Goal: Task Accomplishment & Management: Manage account settings

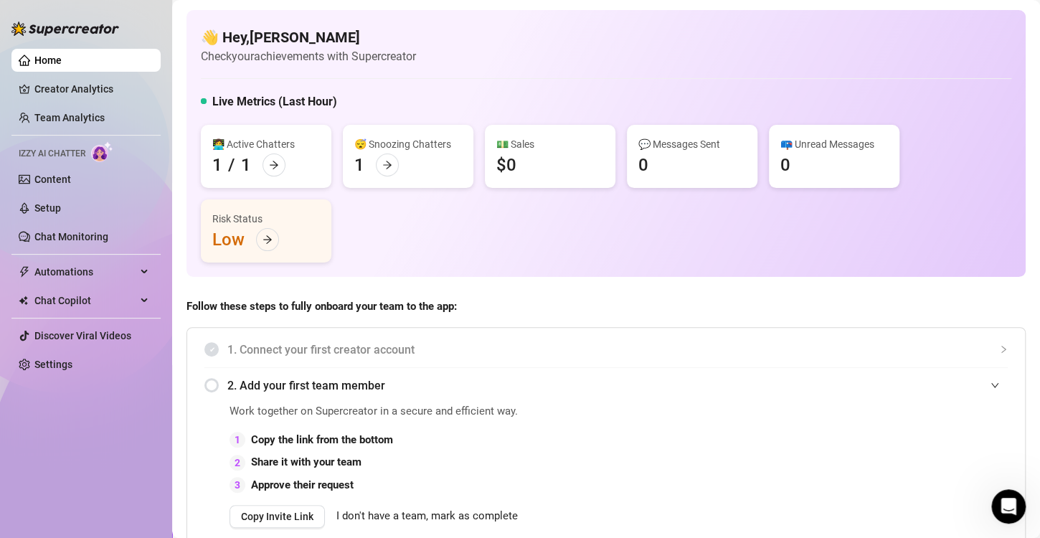
scroll to position [900, 0]
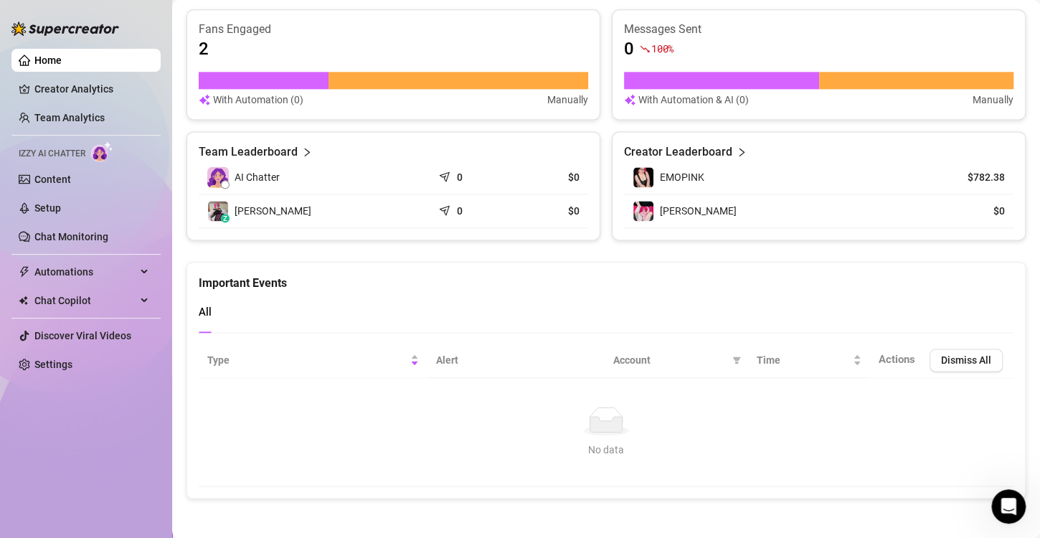
click at [62, 57] on link "Home" at bounding box center [47, 60] width 27 height 11
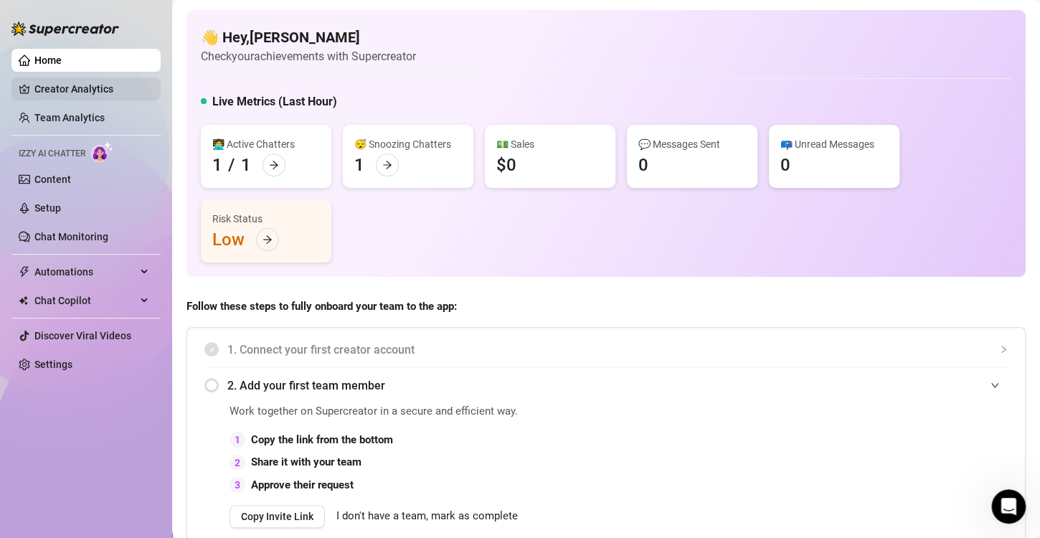
click at [62, 80] on link "Creator Analytics" at bounding box center [91, 88] width 115 height 23
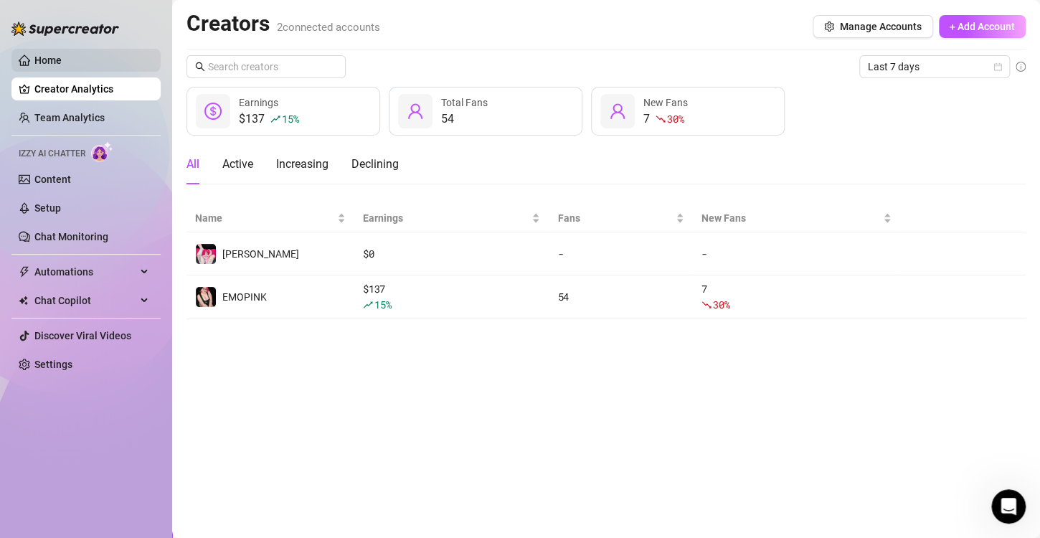
click at [59, 58] on link "Home" at bounding box center [47, 60] width 27 height 11
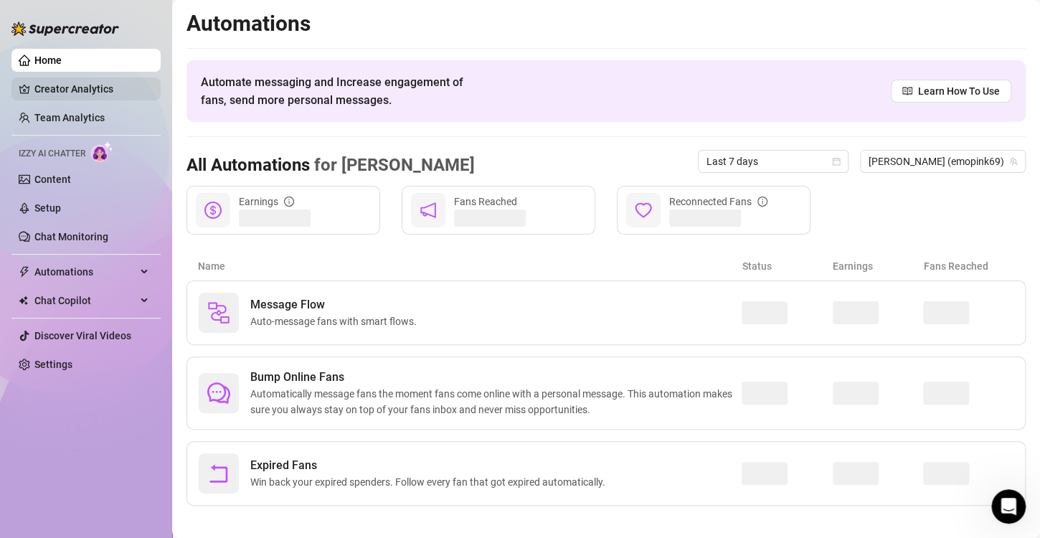
click at [73, 92] on link "Creator Analytics" at bounding box center [91, 88] width 115 height 23
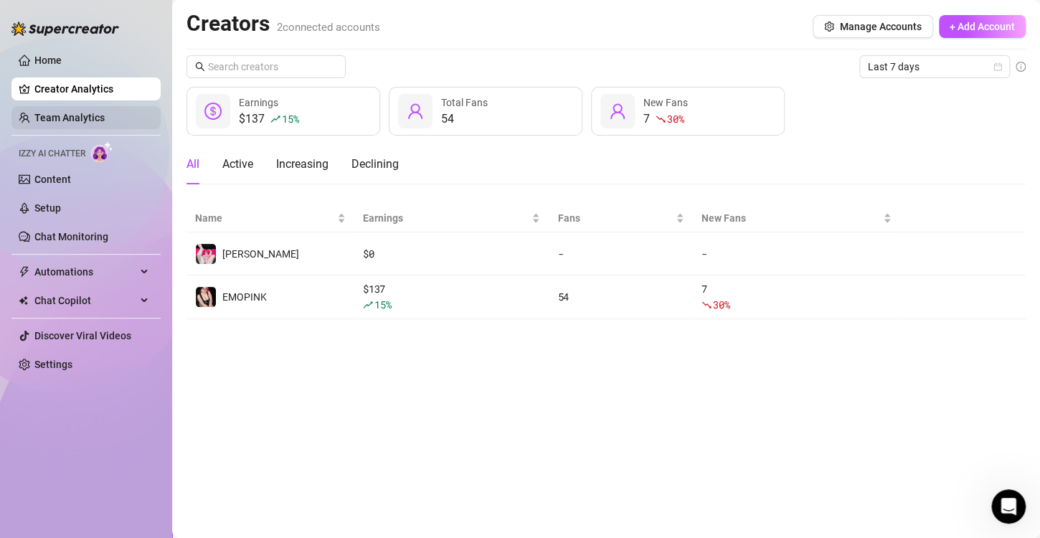
click at [48, 115] on link "Team Analytics" at bounding box center [69, 117] width 70 height 11
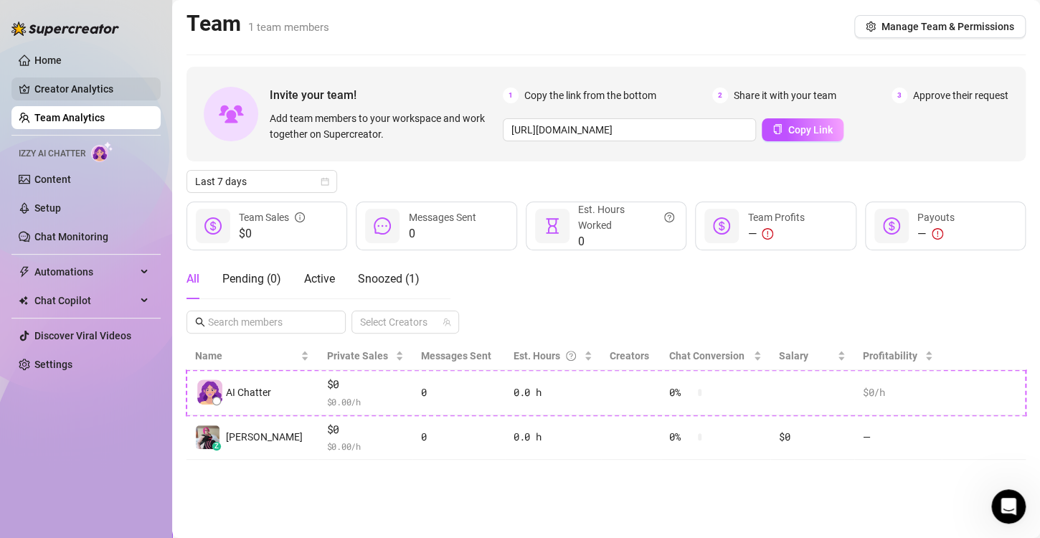
click at [55, 89] on link "Creator Analytics" at bounding box center [91, 88] width 115 height 23
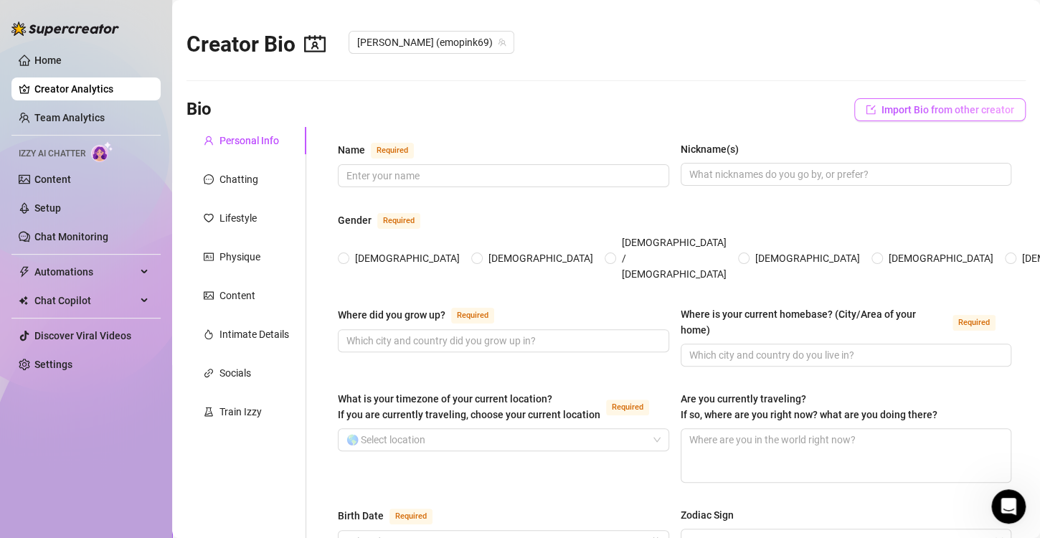
click at [899, 112] on span "Import Bio from other creator" at bounding box center [948, 109] width 133 height 11
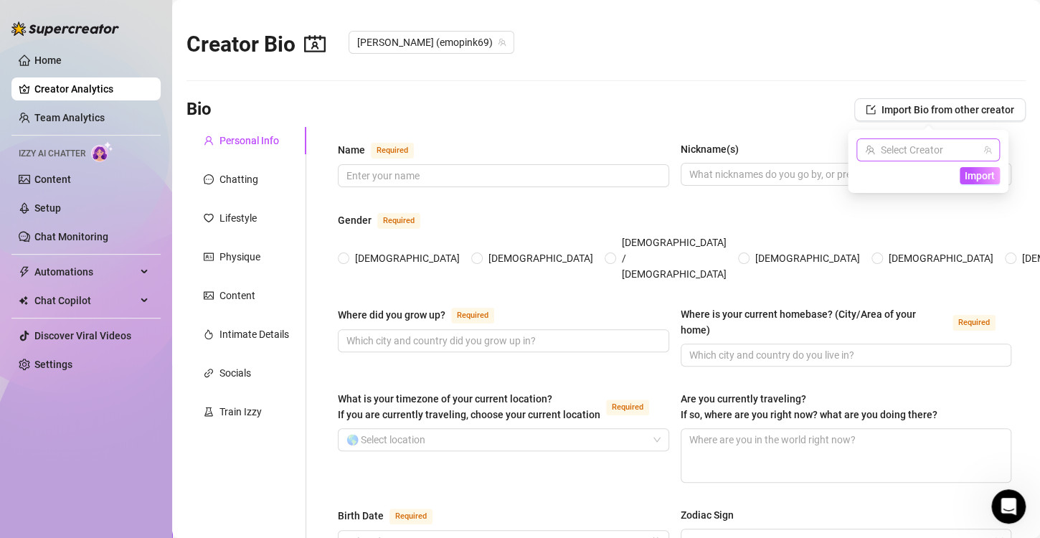
click at [913, 159] on input "search" at bounding box center [921, 150] width 113 height 22
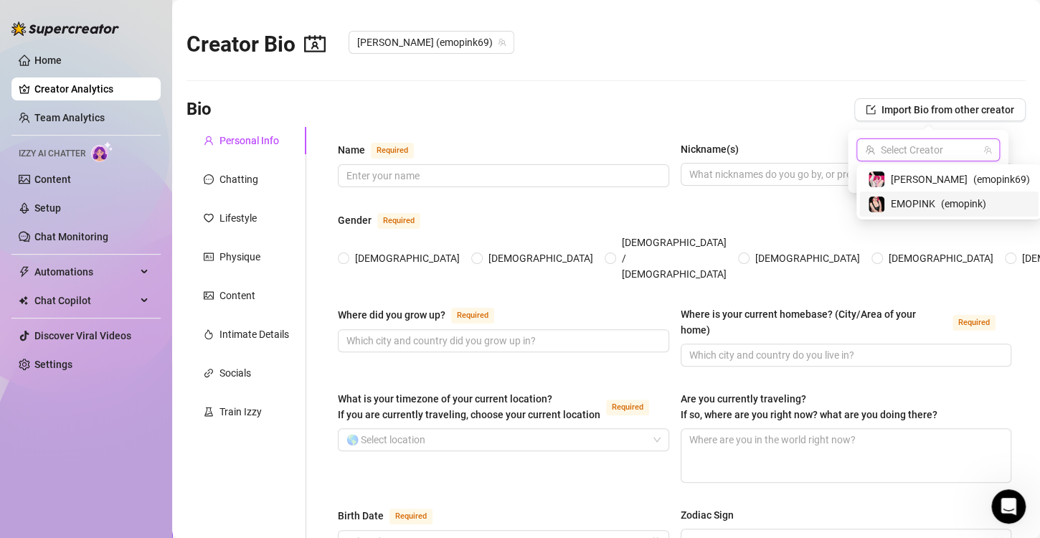
click at [913, 207] on span "EMOPINK" at bounding box center [913, 204] width 44 height 16
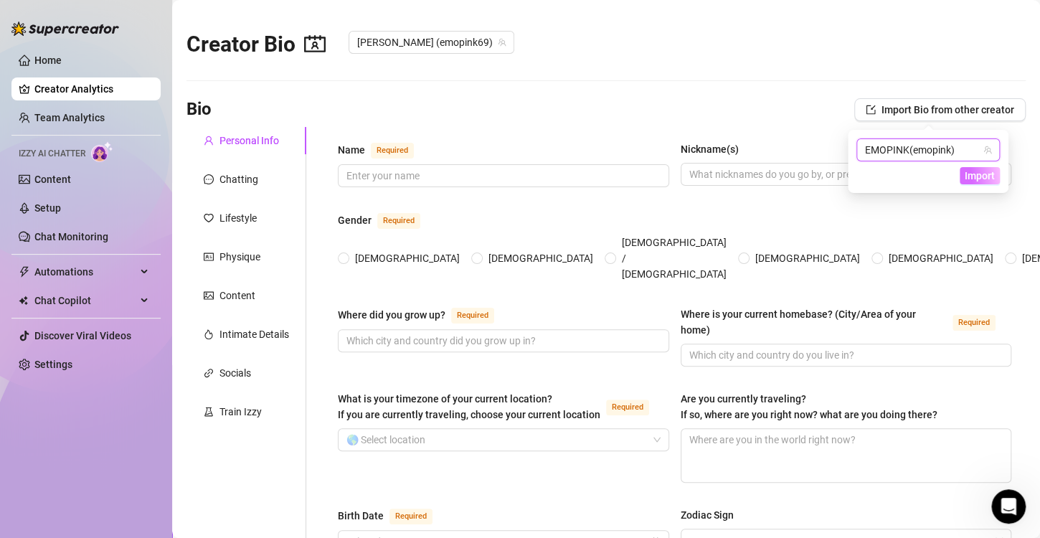
click at [976, 179] on span "Import" at bounding box center [980, 175] width 30 height 11
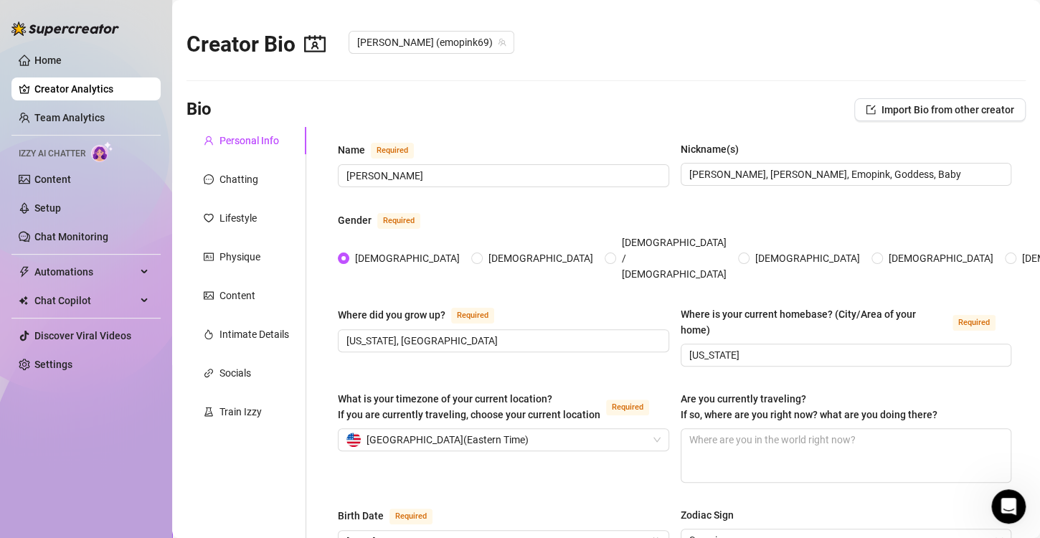
scroll to position [958, 0]
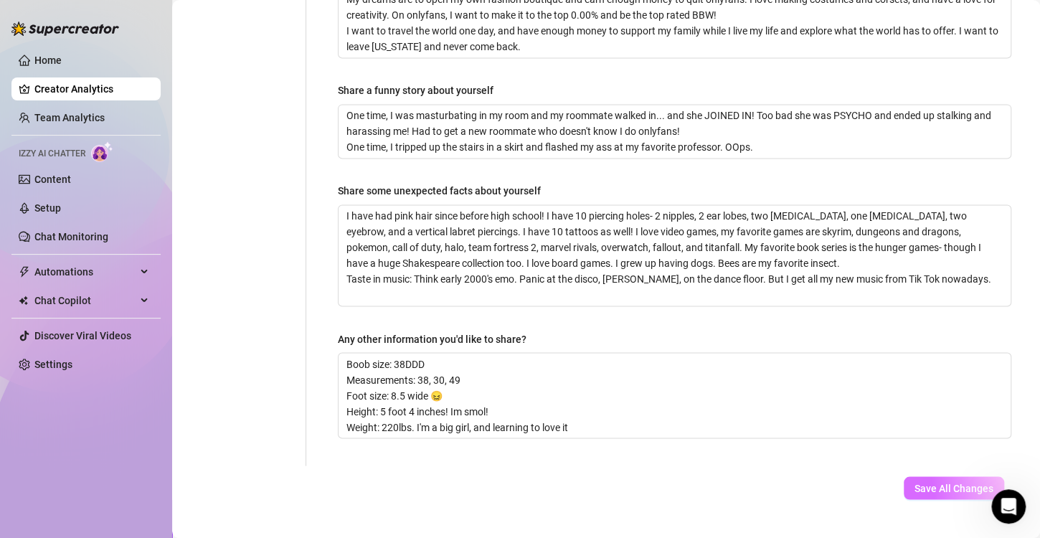
click at [948, 482] on span "Save All Changes" at bounding box center [954, 487] width 79 height 11
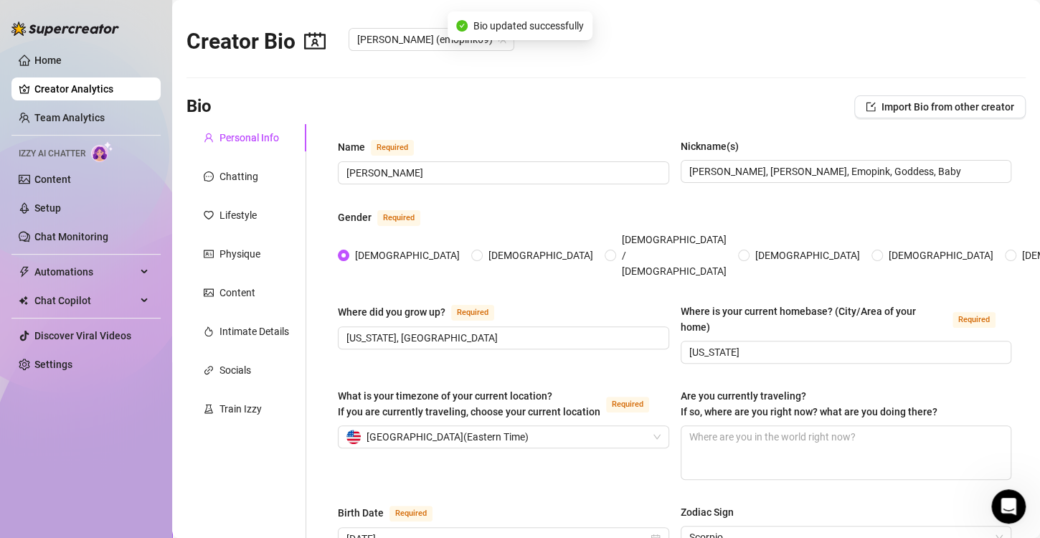
scroll to position [0, 0]
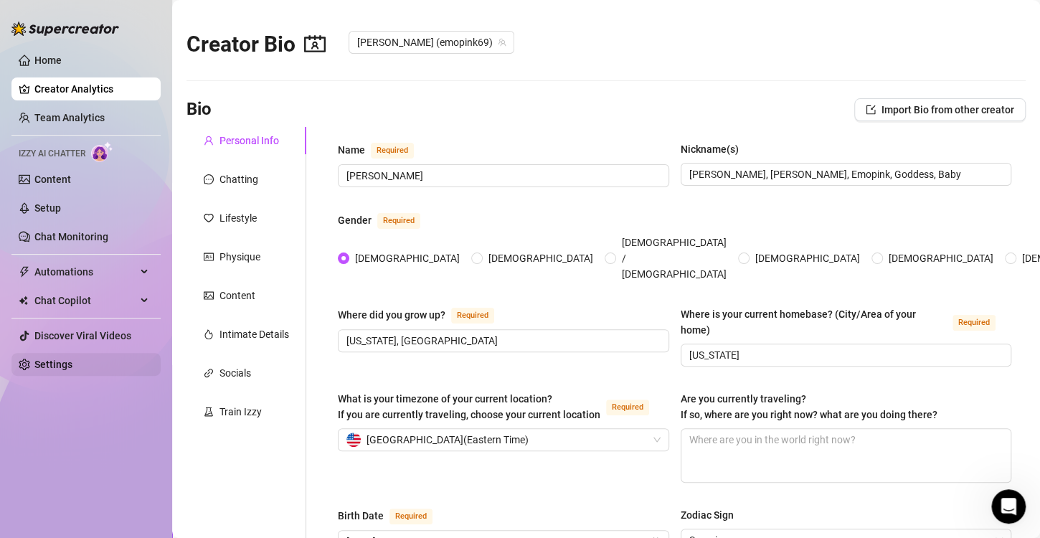
click at [55, 364] on link "Settings" at bounding box center [53, 364] width 38 height 11
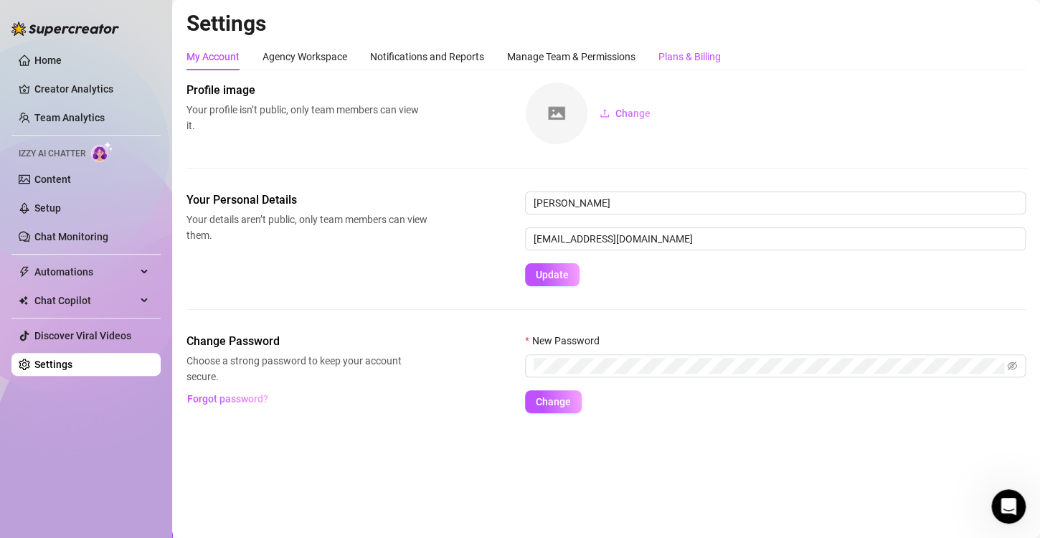
click at [694, 63] on div "Plans & Billing" at bounding box center [690, 57] width 62 height 16
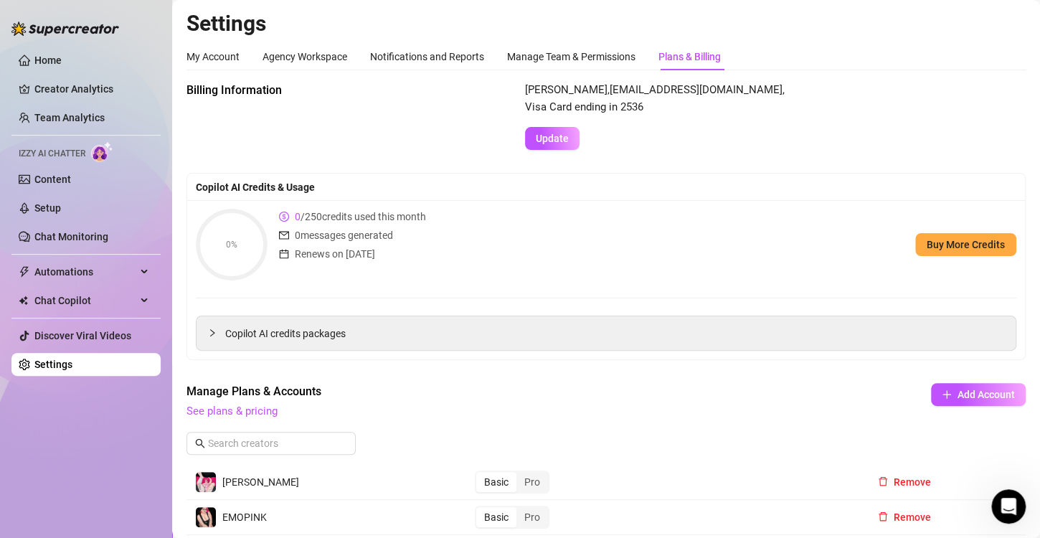
scroll to position [258, 0]
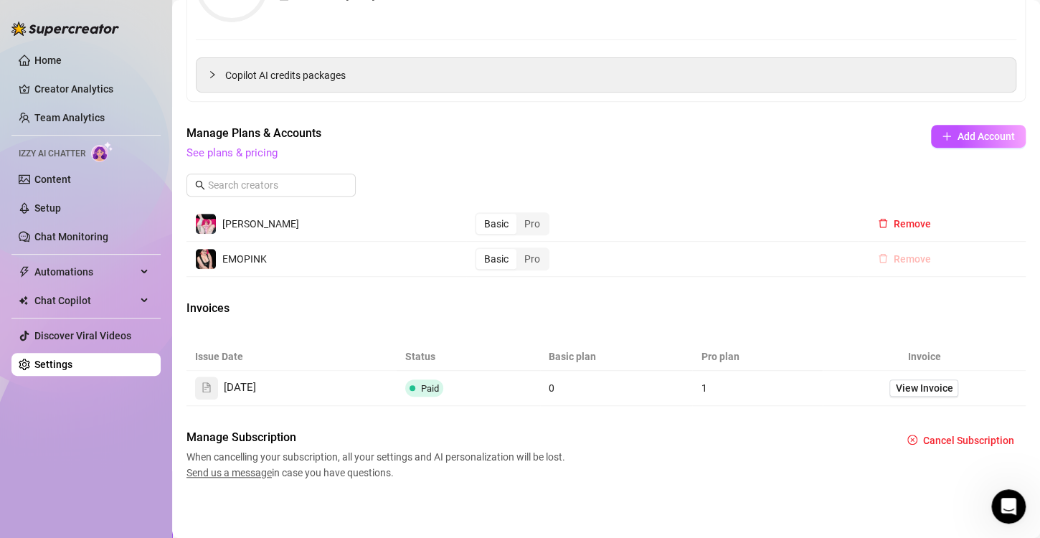
click at [881, 257] on button "Remove" at bounding box center [905, 259] width 76 height 23
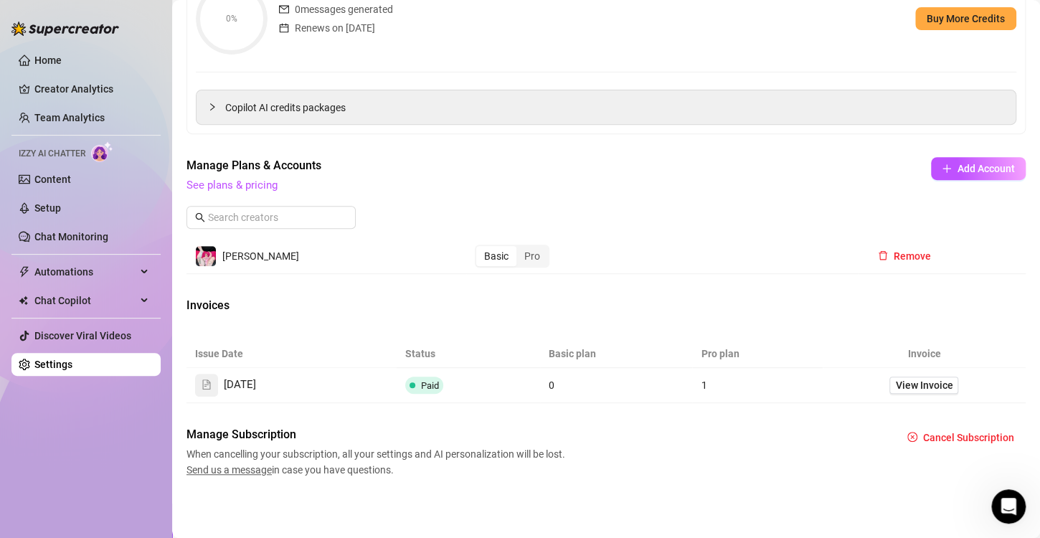
scroll to position [224, 0]
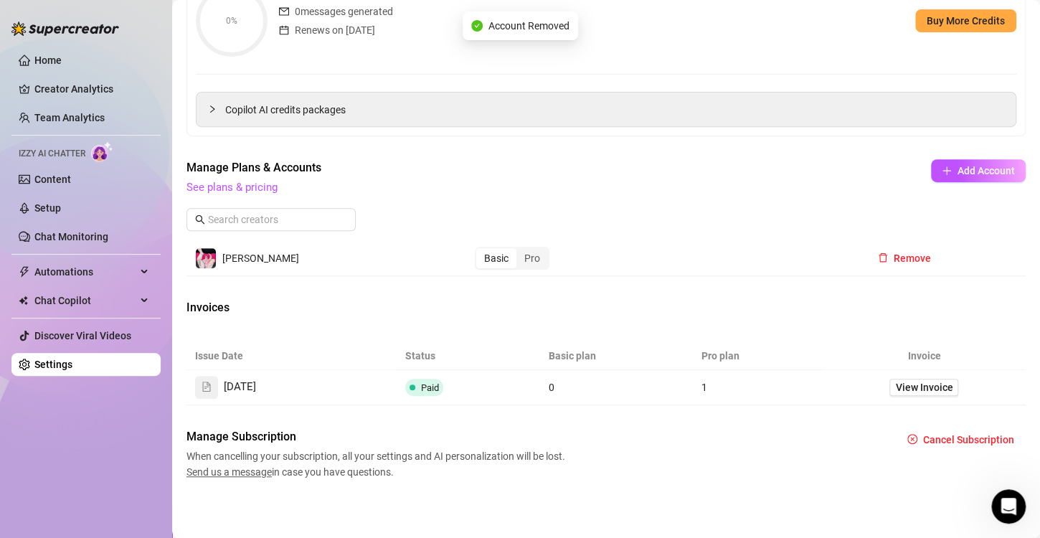
click at [364, 288] on div "Billing Information [PERSON_NAME] , [EMAIL_ADDRESS][DOMAIN_NAME] , Visa Card en…" at bounding box center [606, 169] width 839 height 622
click at [254, 187] on link "See plans & pricing" at bounding box center [232, 187] width 91 height 13
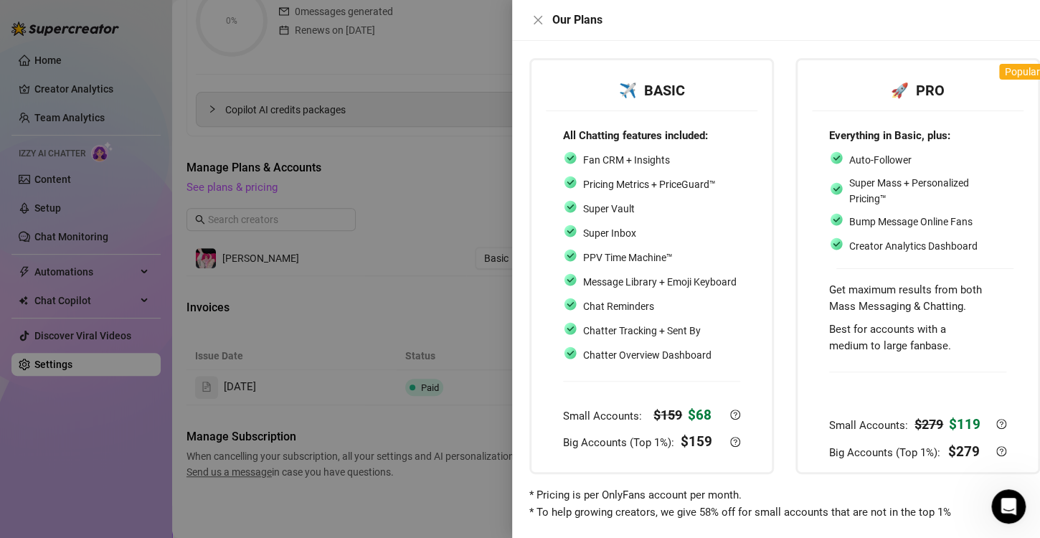
scroll to position [0, 0]
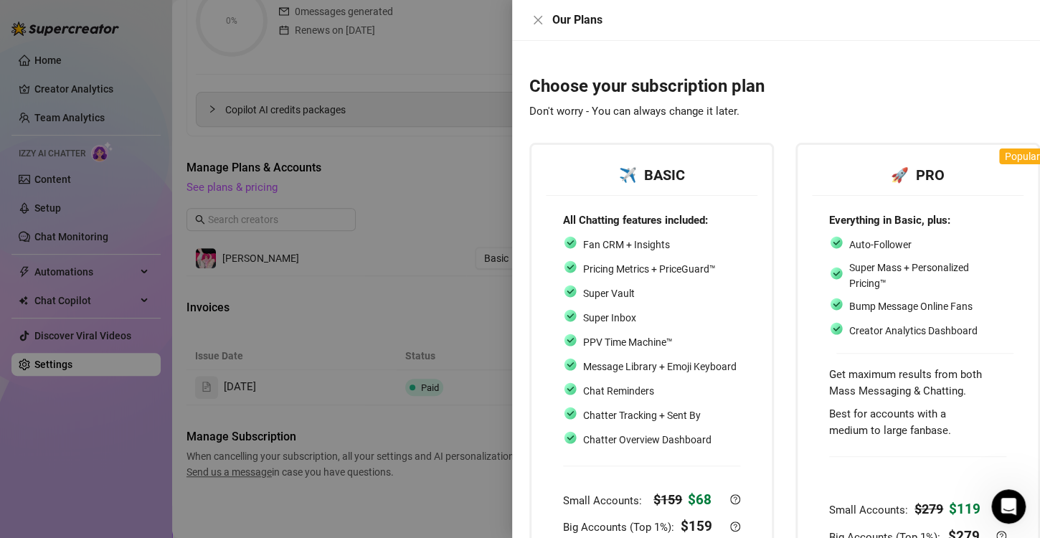
click at [367, 314] on div at bounding box center [520, 269] width 1040 height 538
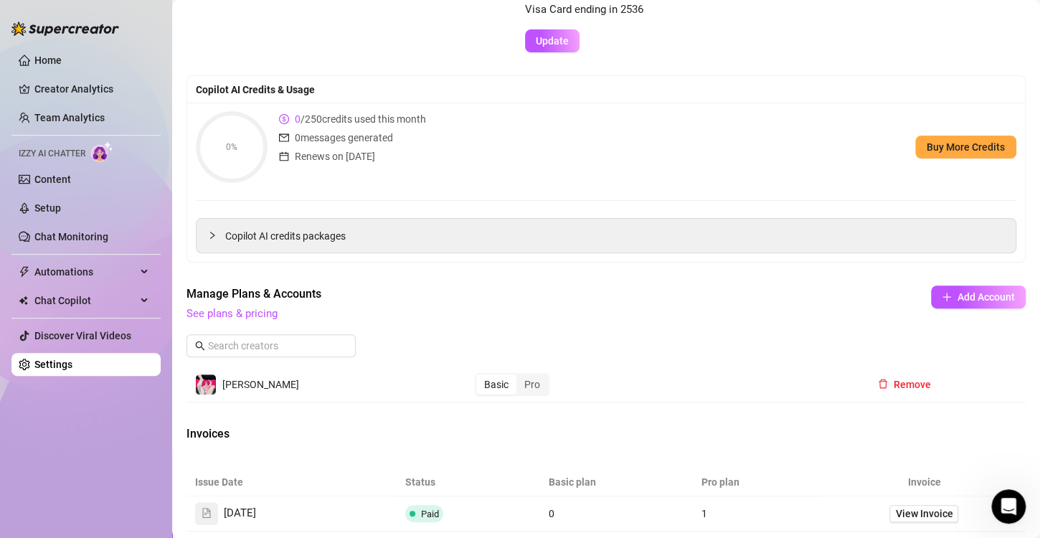
scroll to position [98, 0]
click at [289, 234] on span "Copilot AI credits packages" at bounding box center [614, 236] width 779 height 16
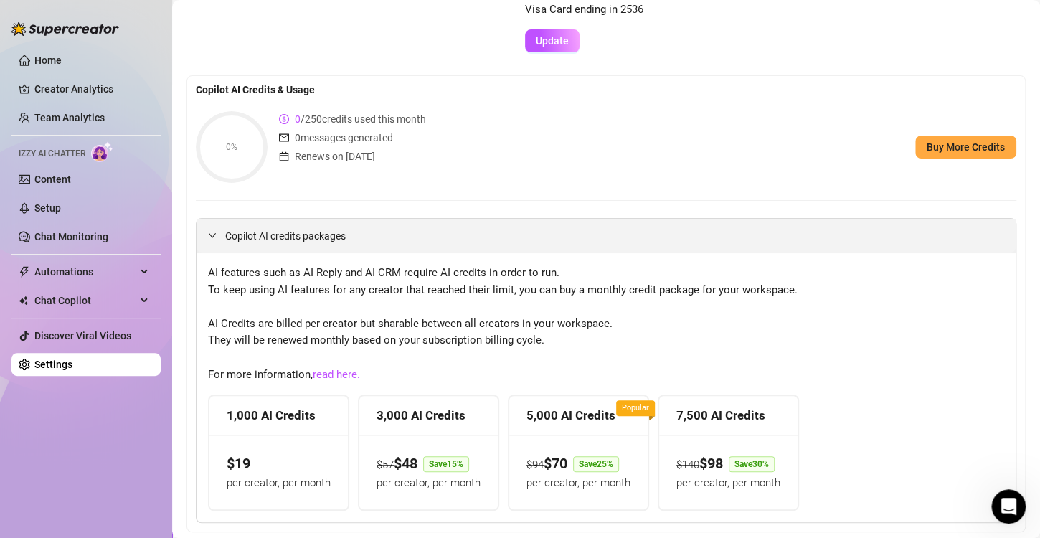
click at [358, 245] on div "Copilot AI credits packages" at bounding box center [606, 236] width 819 height 34
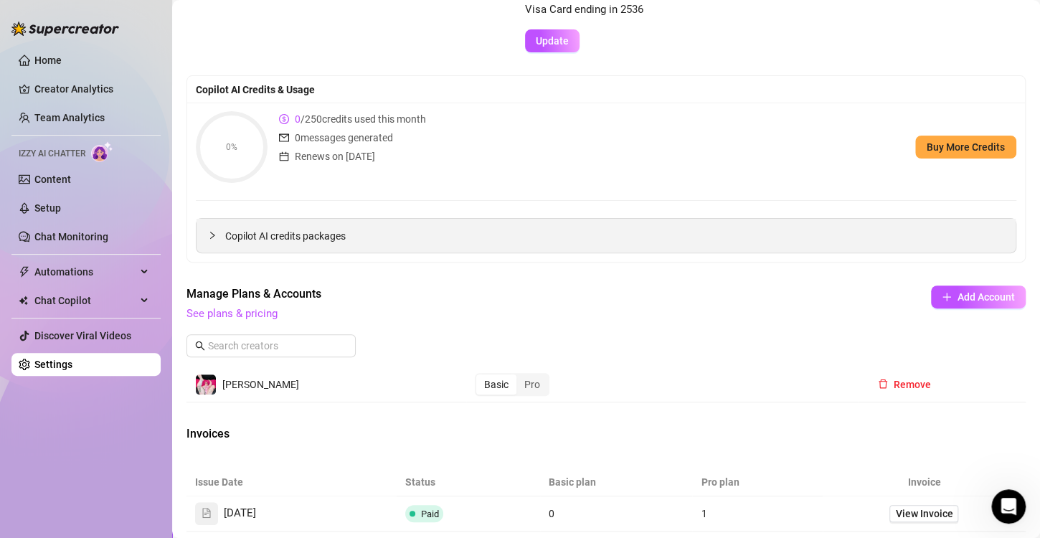
scroll to position [224, 0]
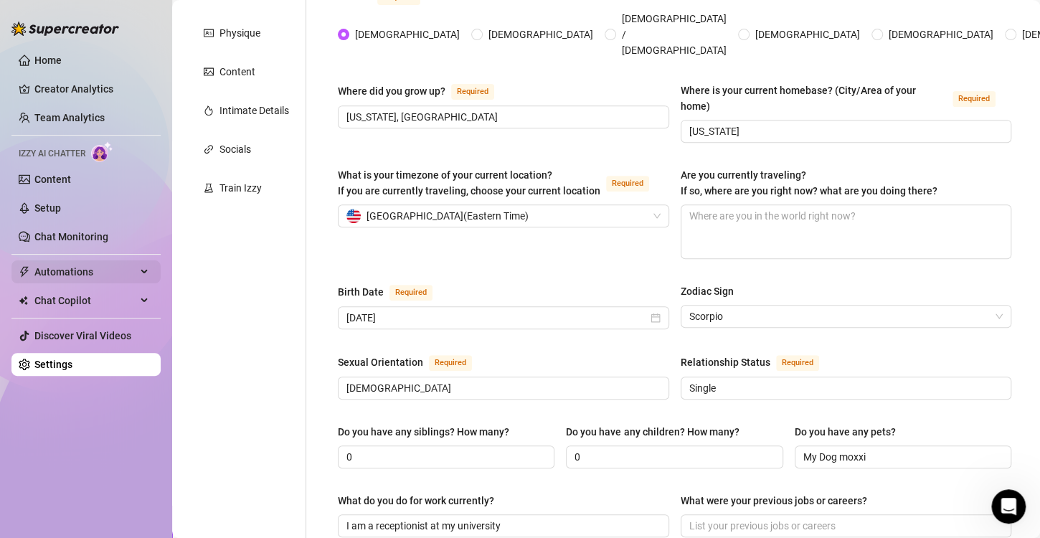
click at [72, 268] on span "Automations" at bounding box center [85, 271] width 102 height 23
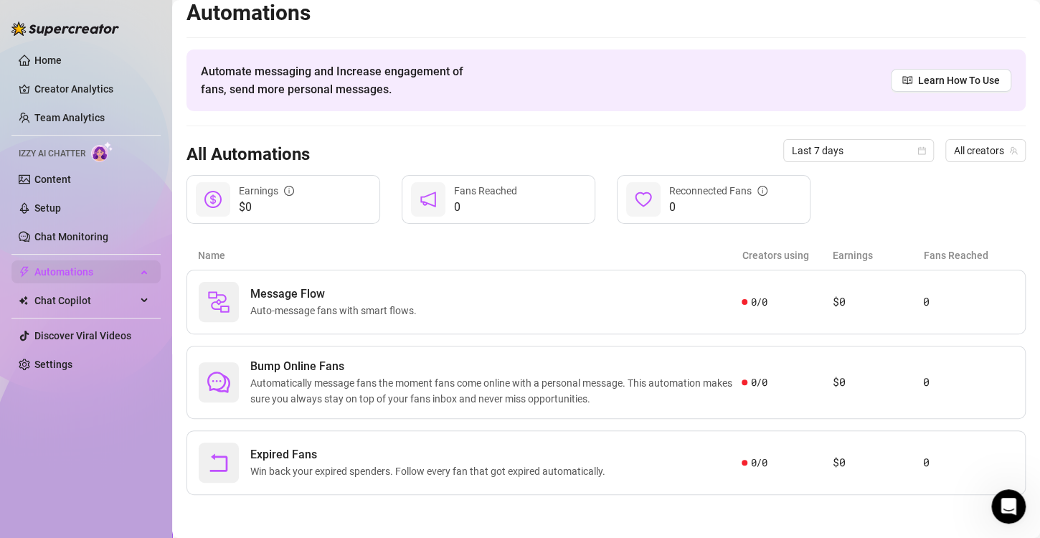
scroll to position [9, 0]
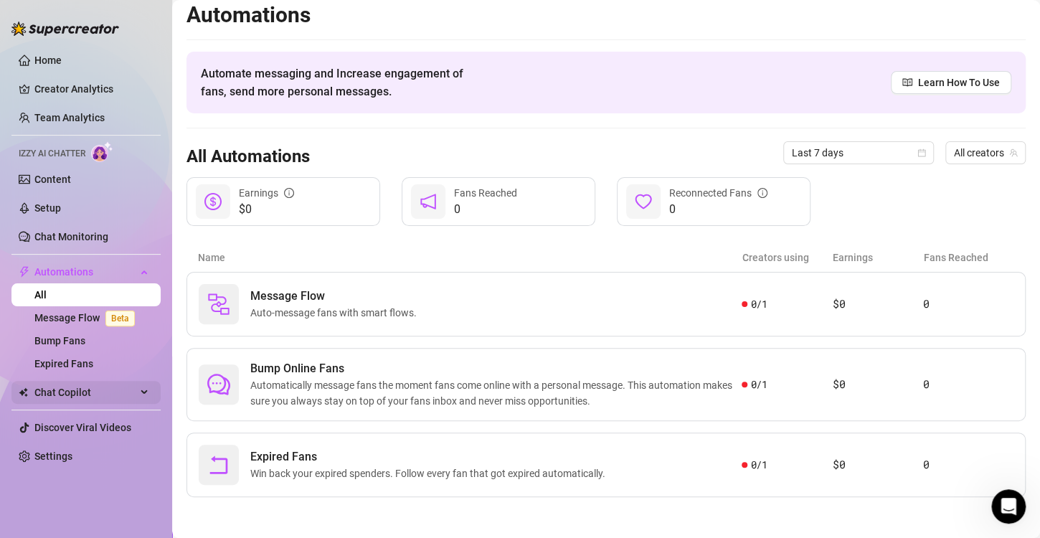
click at [83, 390] on span "Chat Copilot" at bounding box center [85, 392] width 102 height 23
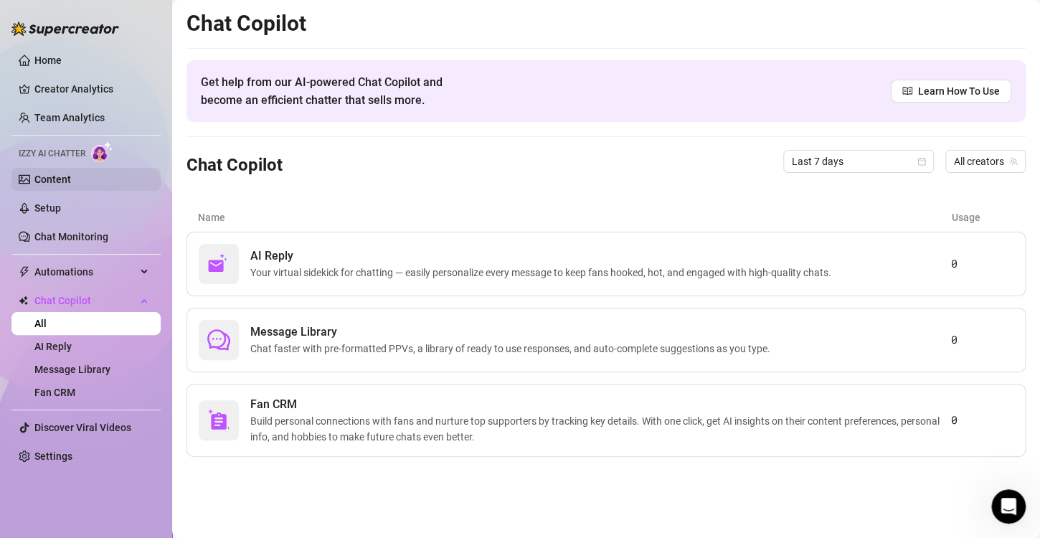
click at [71, 176] on link "Content" at bounding box center [52, 179] width 37 height 11
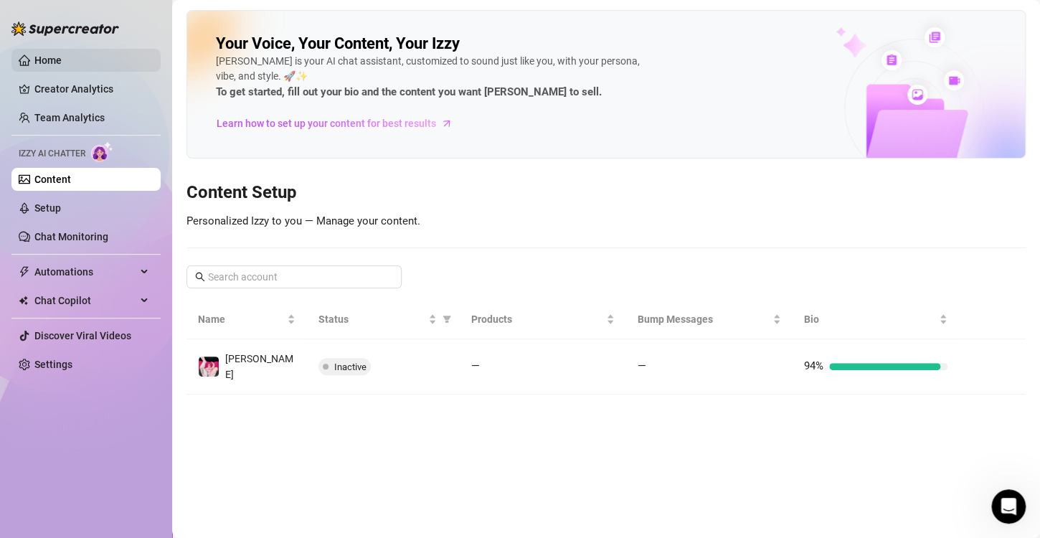
click at [62, 66] on link "Home" at bounding box center [47, 60] width 27 height 11
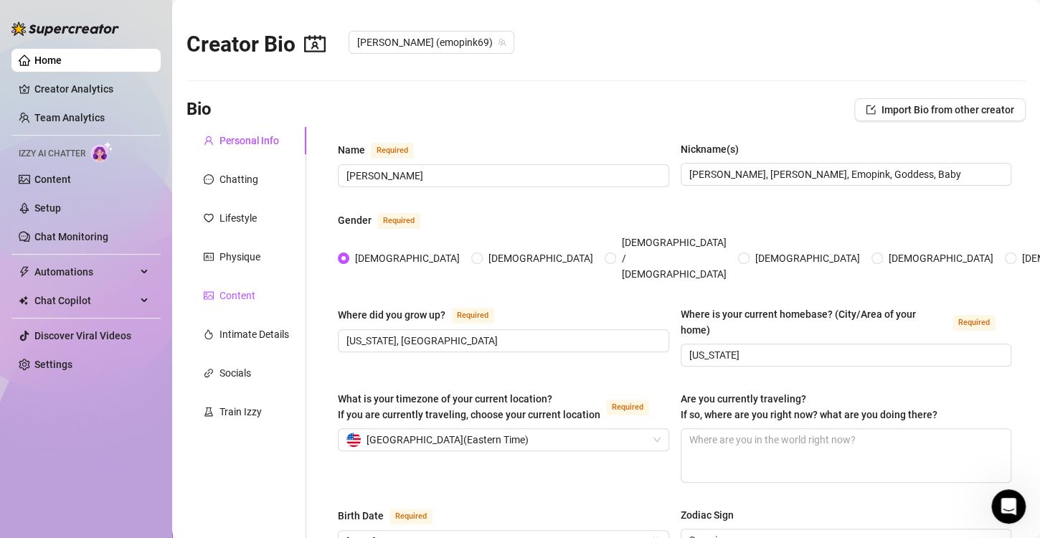
click at [234, 295] on div "Content" at bounding box center [238, 296] width 36 height 16
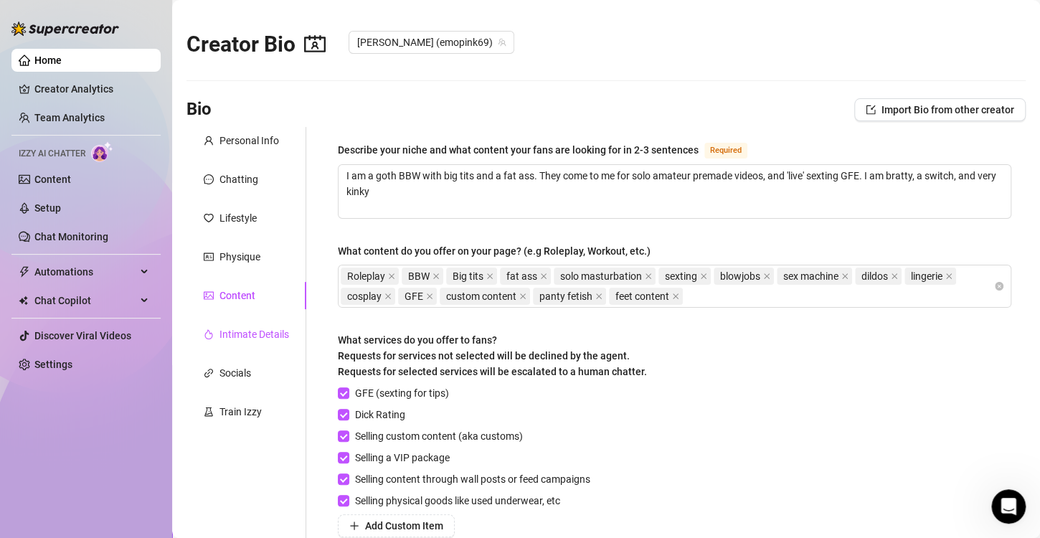
click at [235, 331] on div "Intimate Details" at bounding box center [255, 334] width 70 height 16
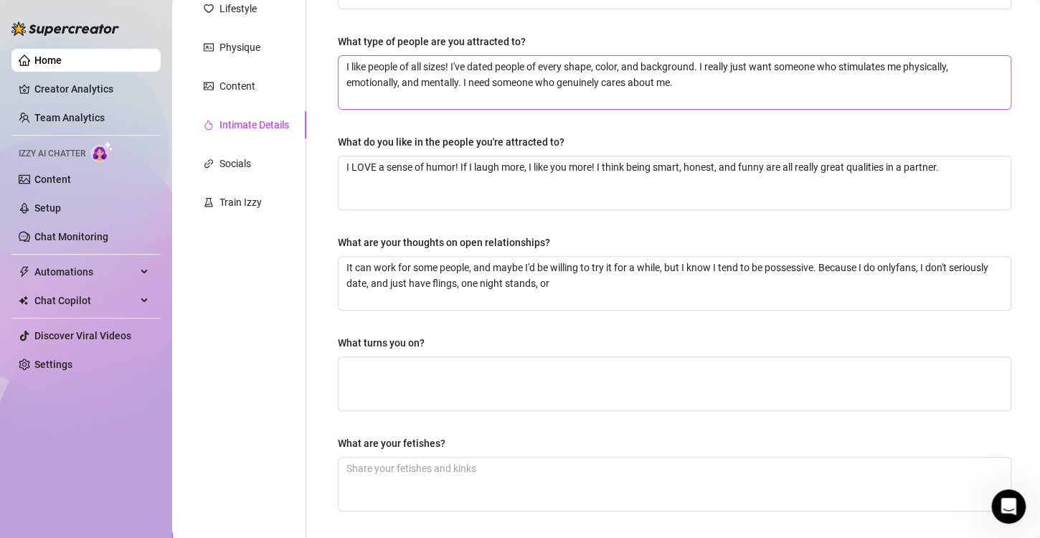
scroll to position [209, 0]
click at [240, 89] on div "Content" at bounding box center [238, 86] width 36 height 16
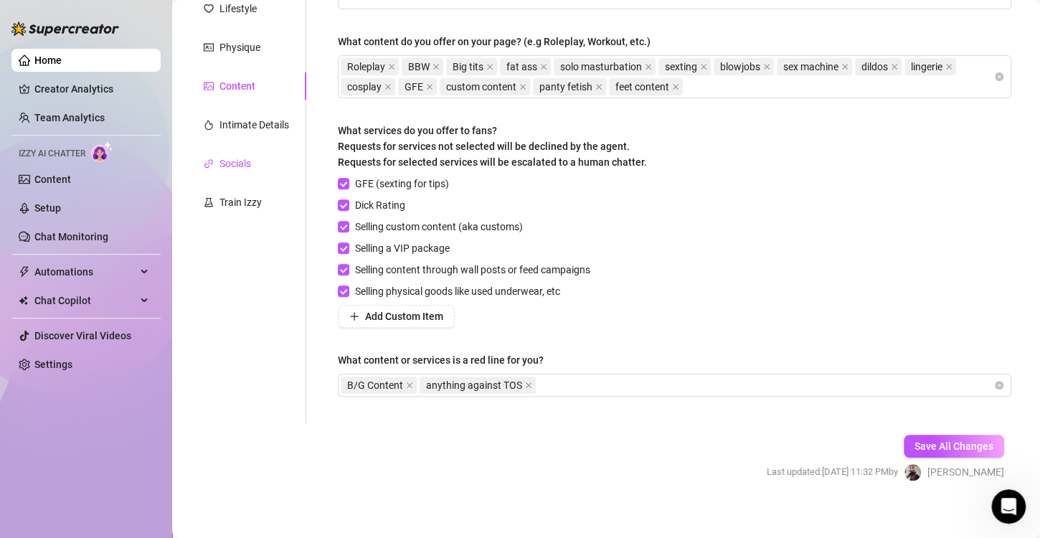
click at [237, 166] on div "Socials" at bounding box center [236, 164] width 32 height 16
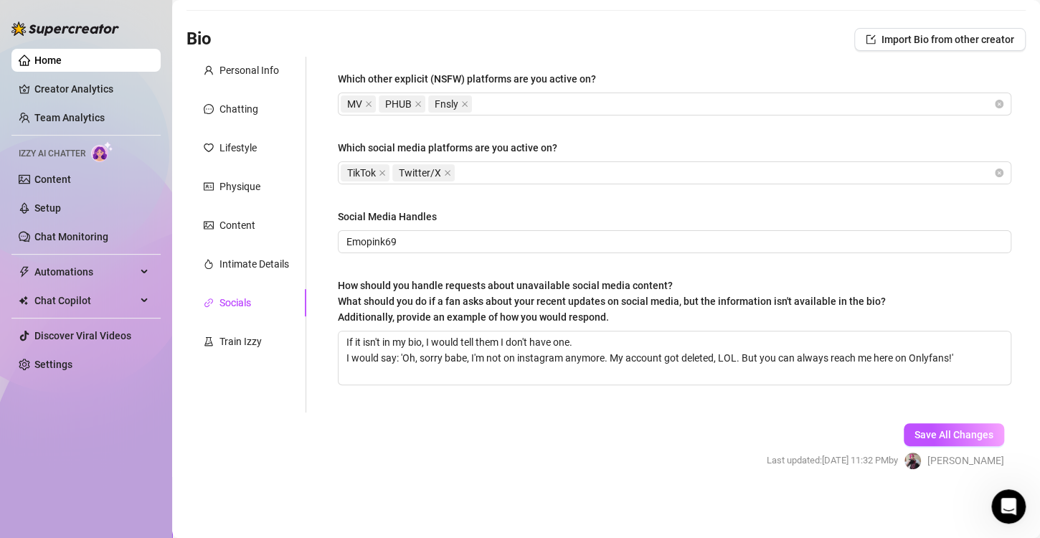
scroll to position [69, 0]
click at [235, 268] on div "Intimate Details" at bounding box center [255, 266] width 70 height 16
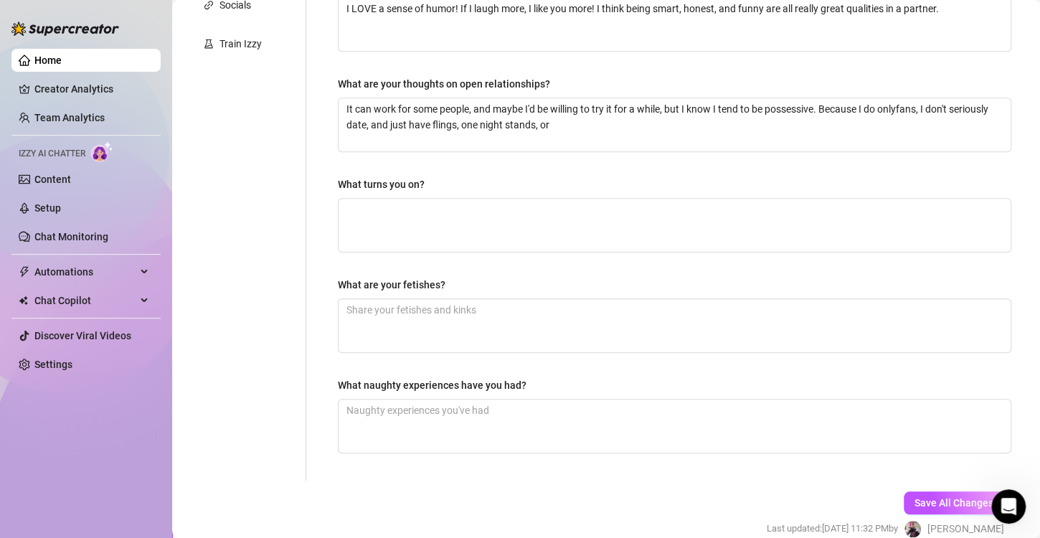
scroll to position [433, 0]
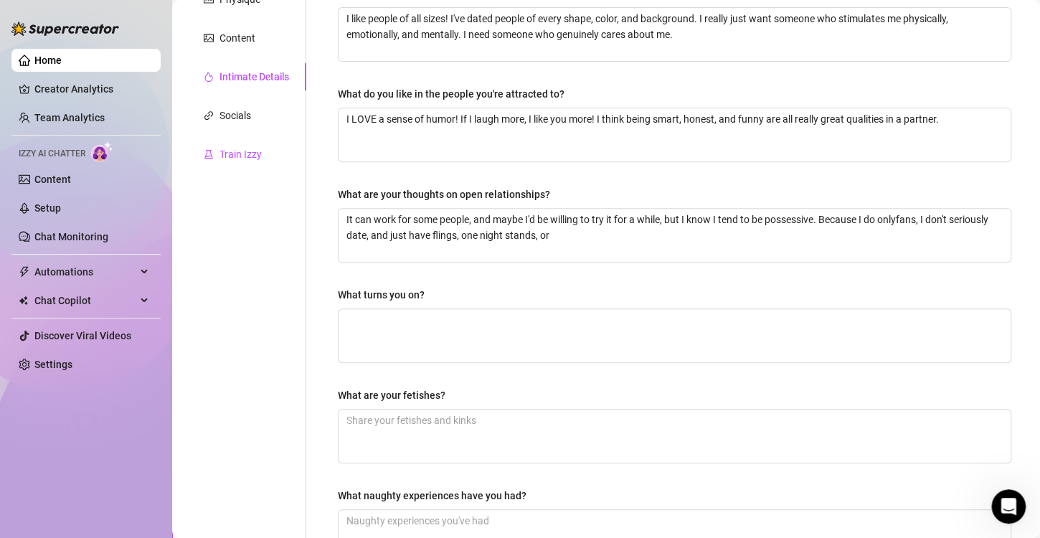
click at [240, 154] on div "Train Izzy" at bounding box center [241, 154] width 42 height 16
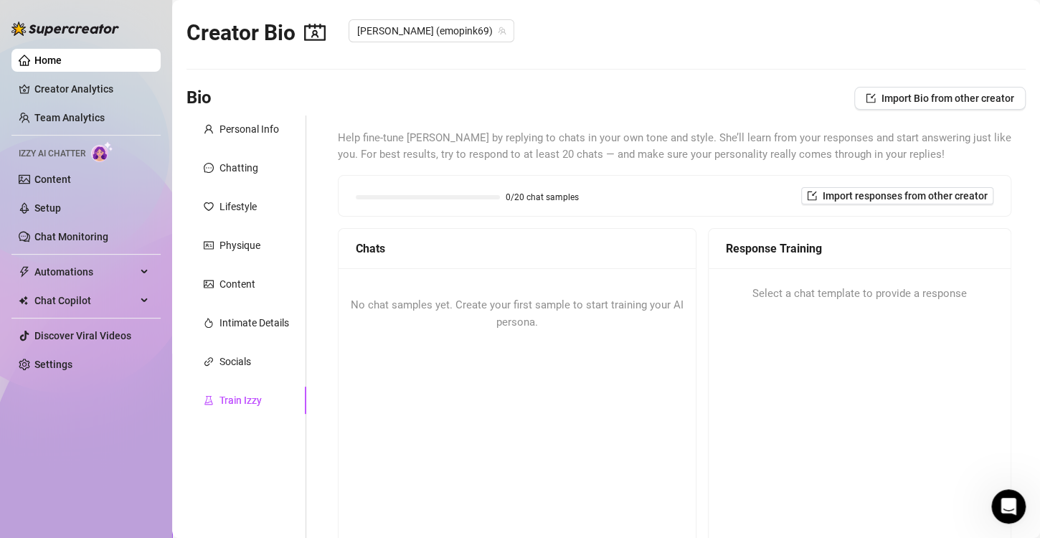
scroll to position [0, 0]
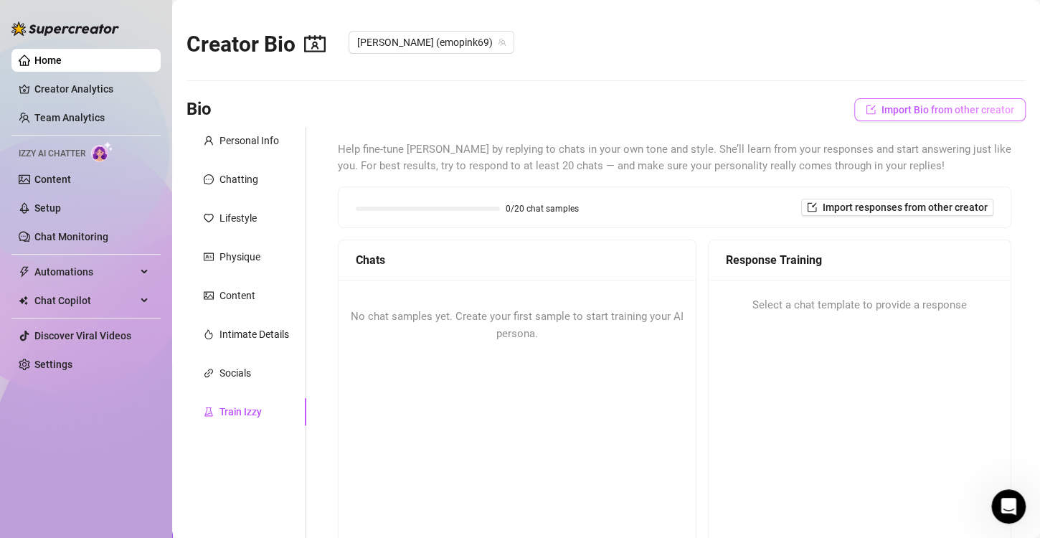
click at [921, 113] on span "Import Bio from other creator" at bounding box center [948, 109] width 133 height 11
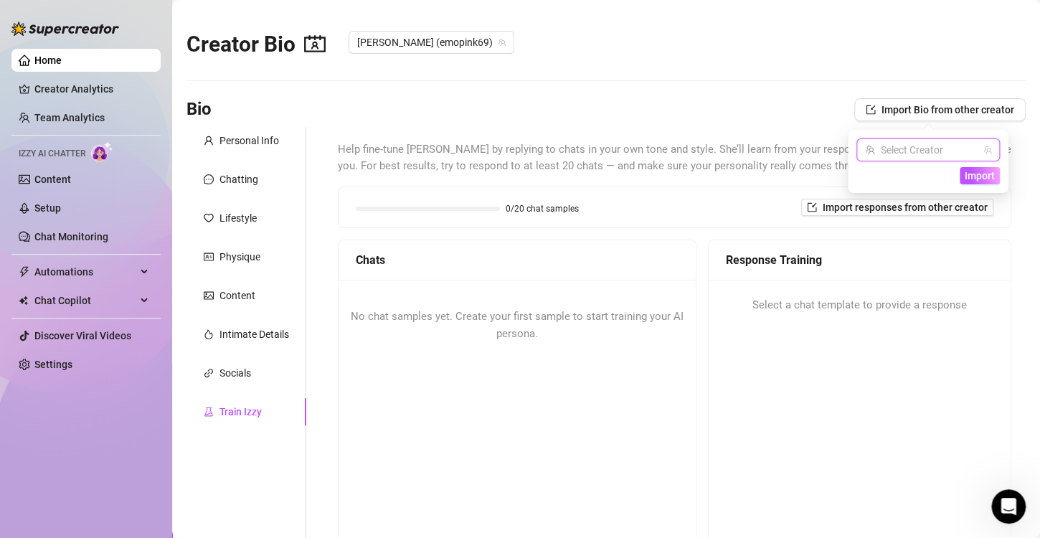
click at [918, 157] on input "search" at bounding box center [921, 150] width 113 height 22
click at [692, 428] on div "No chat samples yet. Create your first sample to start training your AI persona." at bounding box center [517, 438] width 357 height 316
click at [62, 66] on link "Home" at bounding box center [47, 60] width 27 height 11
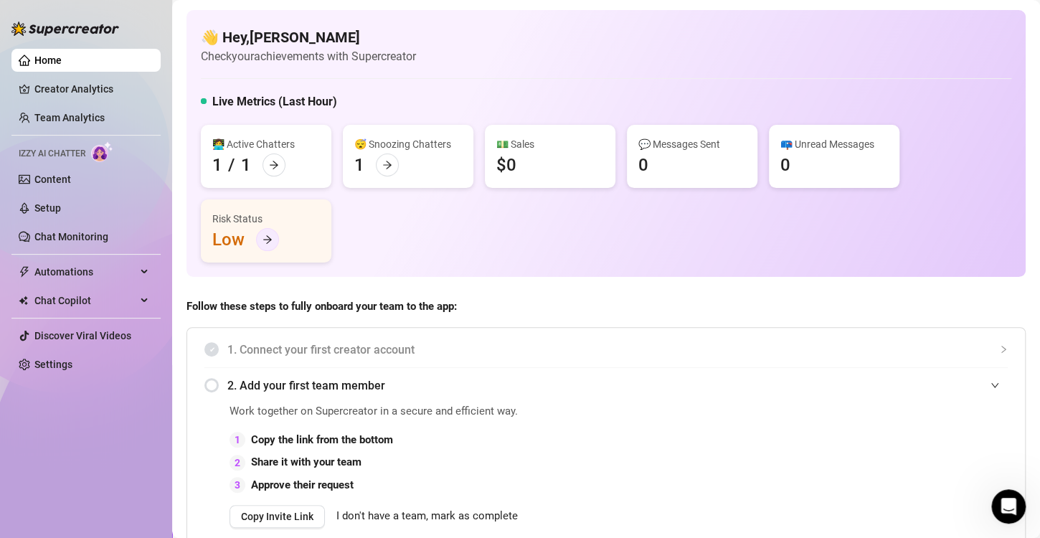
click at [267, 244] on icon "arrow-right" at bounding box center [268, 240] width 10 height 10
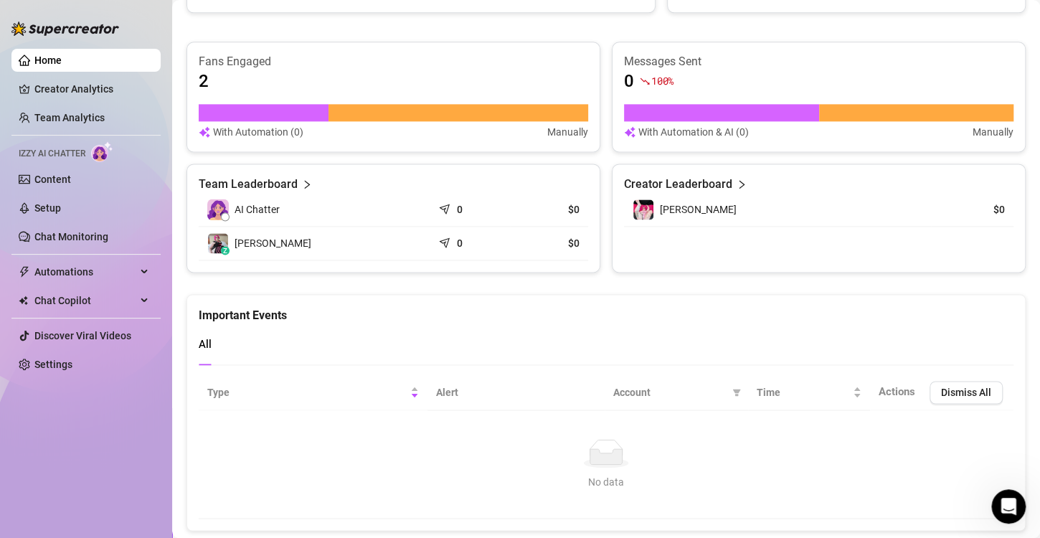
scroll to position [867, 0]
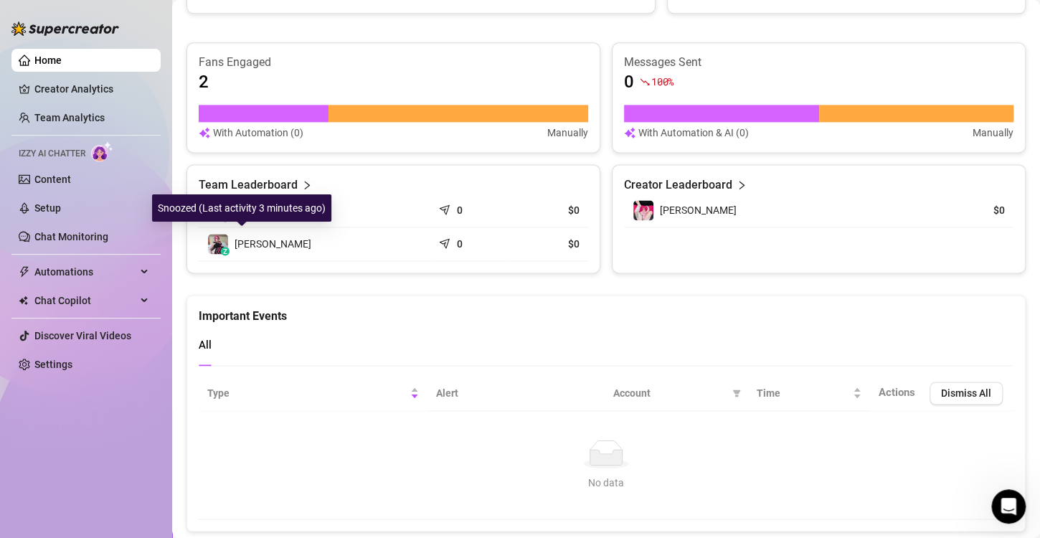
click at [240, 237] on span "[PERSON_NAME]" at bounding box center [273, 244] width 77 height 16
click at [218, 239] on img at bounding box center [218, 244] width 20 height 20
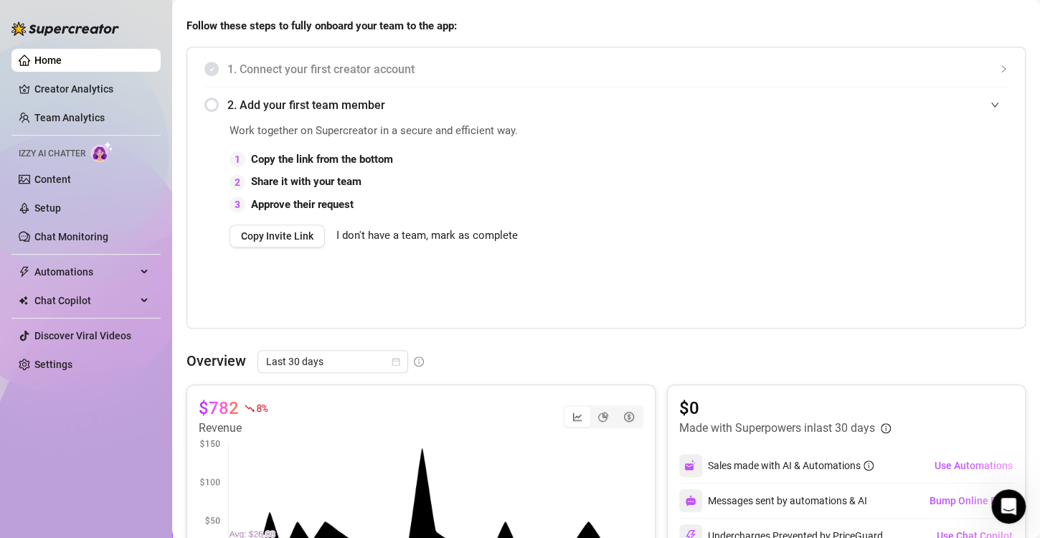
scroll to position [0, 0]
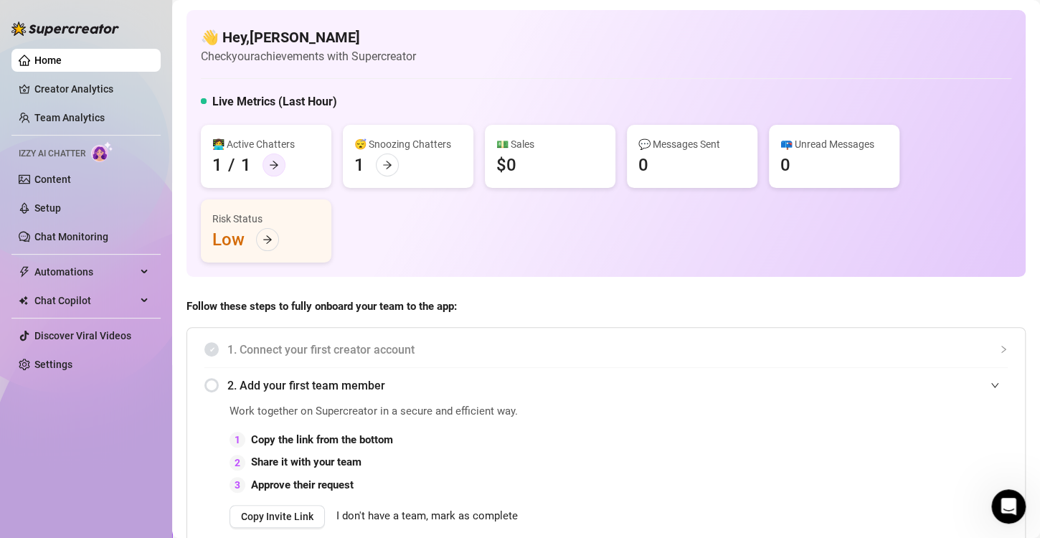
click at [274, 163] on icon "arrow-right" at bounding box center [274, 165] width 9 height 8
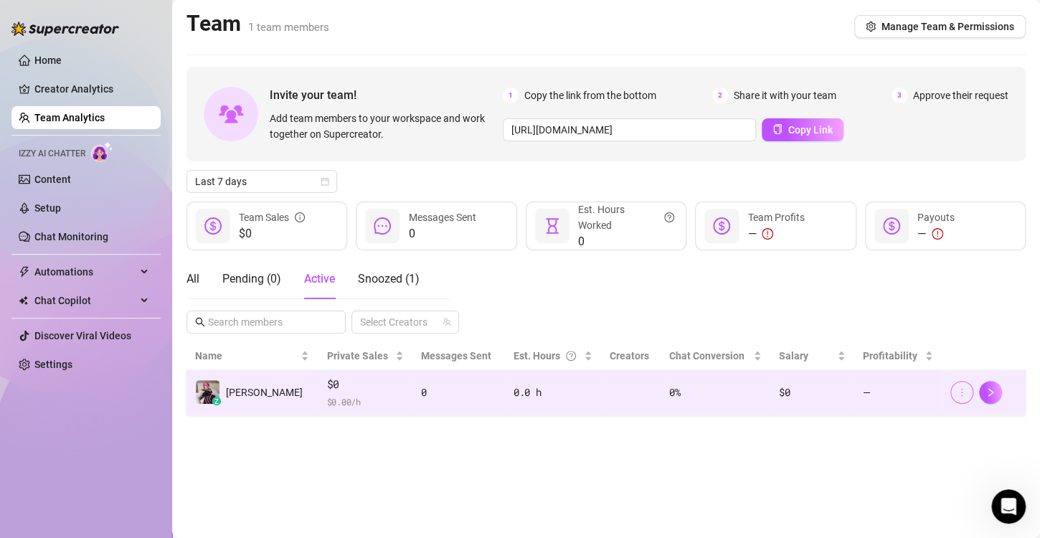
click at [965, 390] on icon "more" at bounding box center [962, 392] width 10 height 10
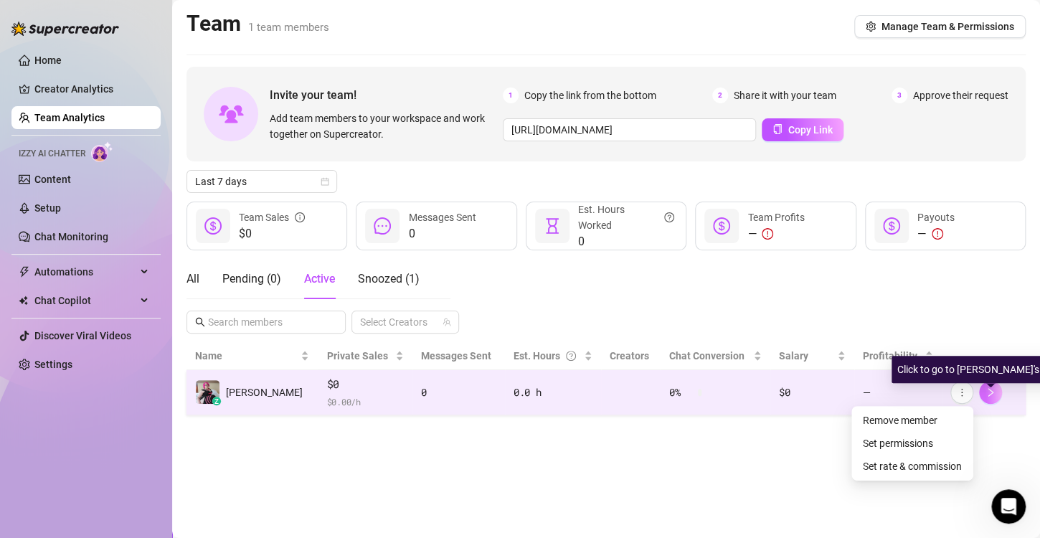
click at [995, 392] on icon "right" at bounding box center [991, 392] width 10 height 10
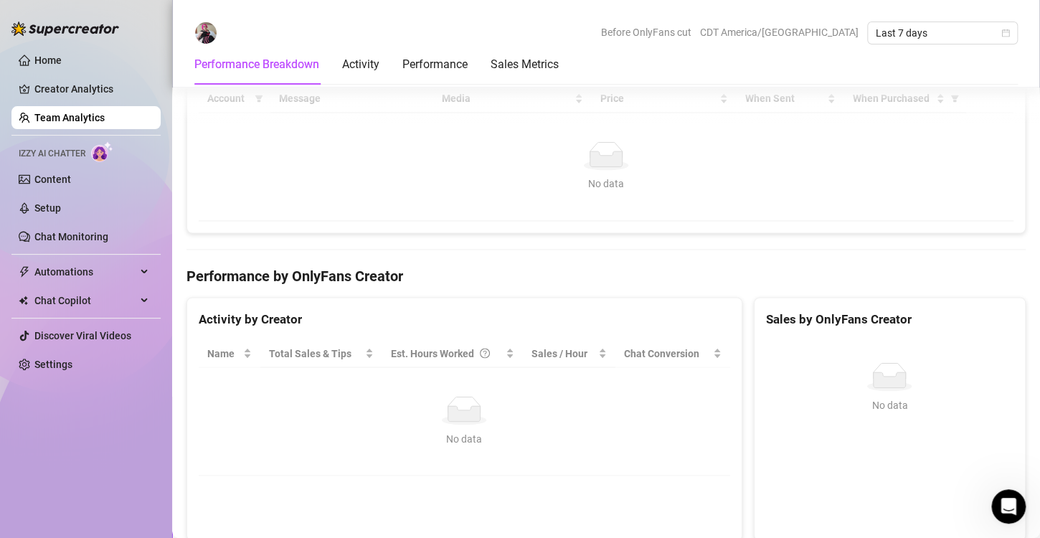
scroll to position [1191, 0]
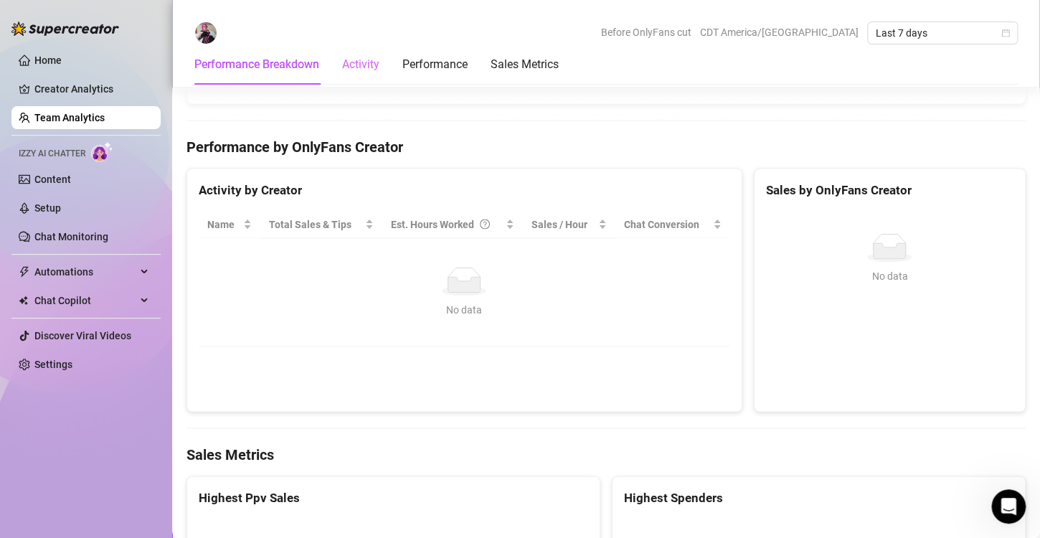
click at [352, 54] on div "Activity" at bounding box center [360, 64] width 37 height 40
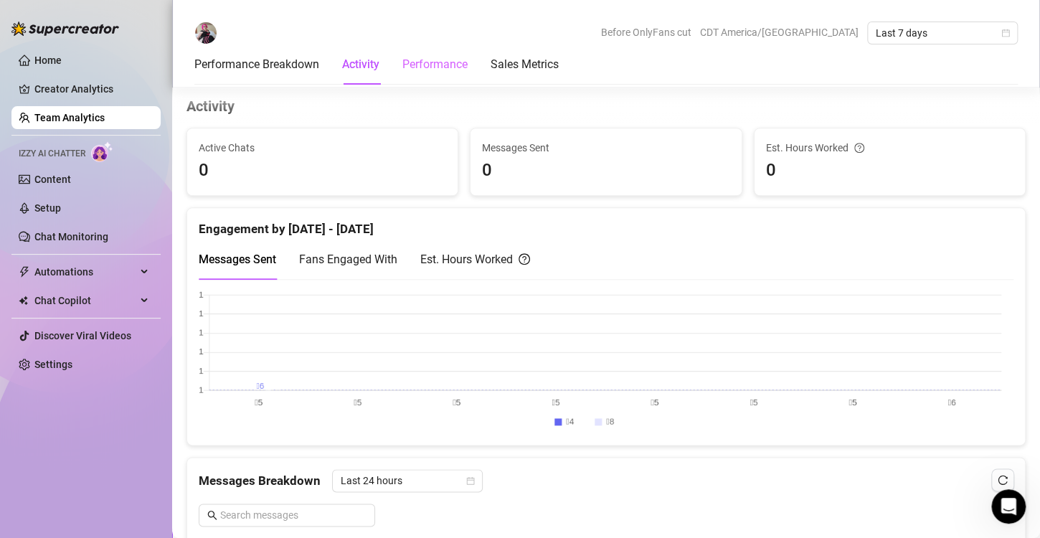
click at [435, 52] on div "Performance" at bounding box center [434, 64] width 65 height 40
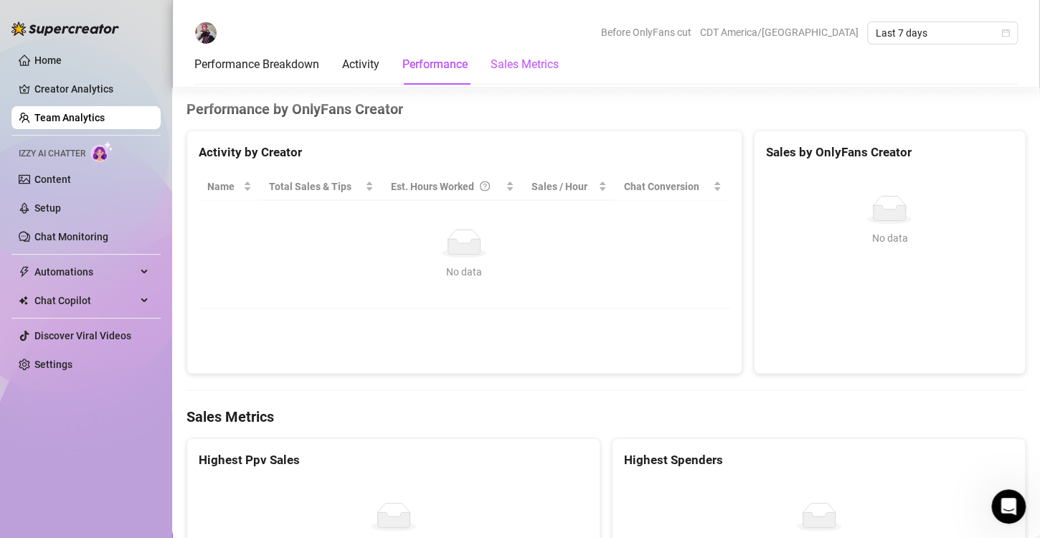
click at [517, 60] on Metrics "Sales Metrics" at bounding box center [525, 64] width 68 height 17
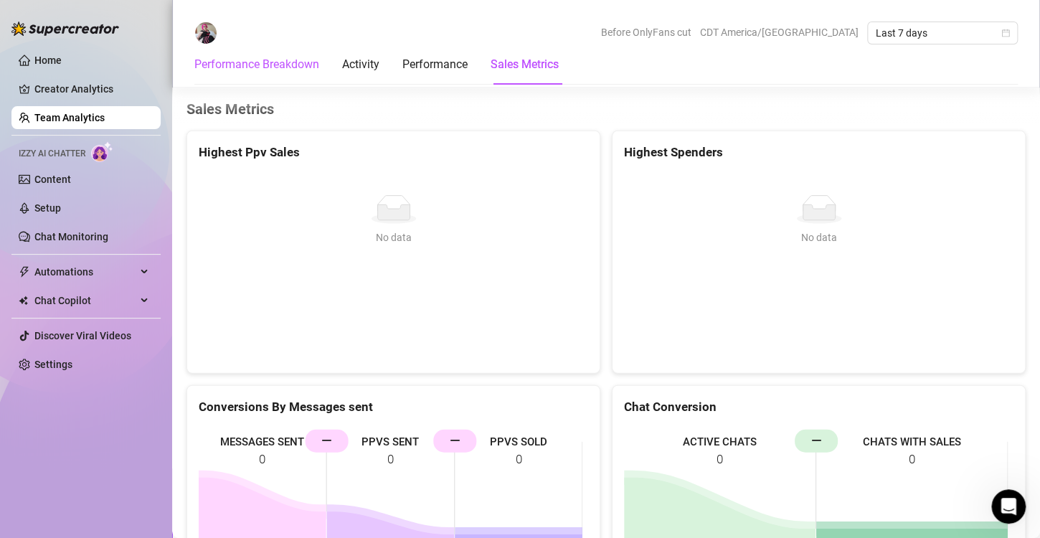
click at [227, 61] on Breakdown "Performance Breakdown" at bounding box center [256, 64] width 125 height 17
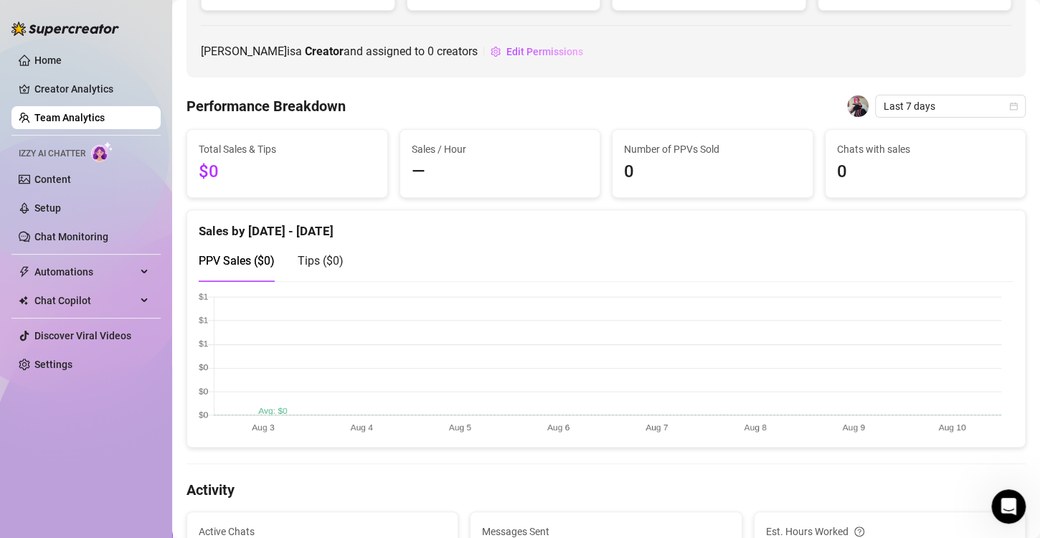
scroll to position [0, 0]
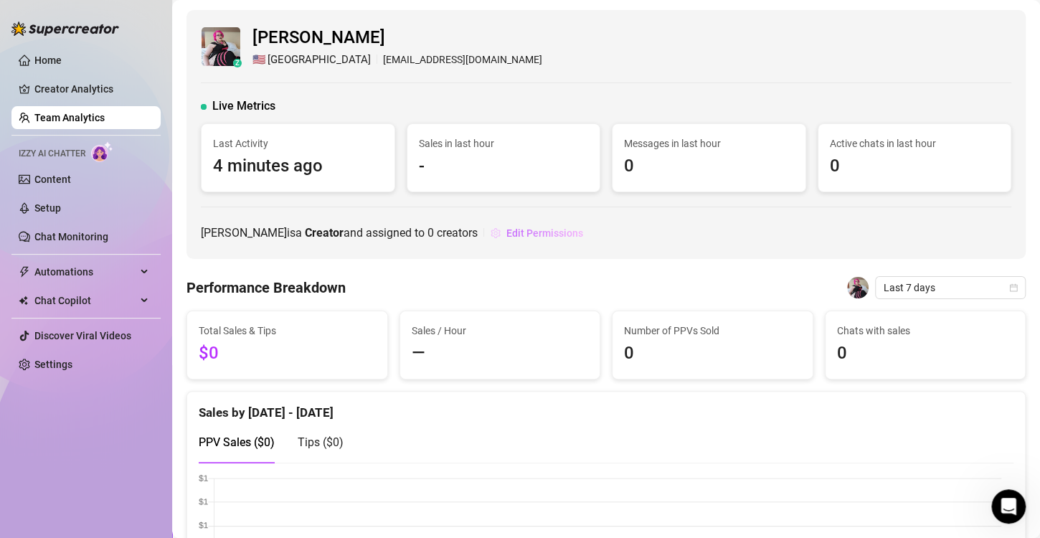
click at [536, 233] on span "Edit Permissions" at bounding box center [544, 232] width 77 height 11
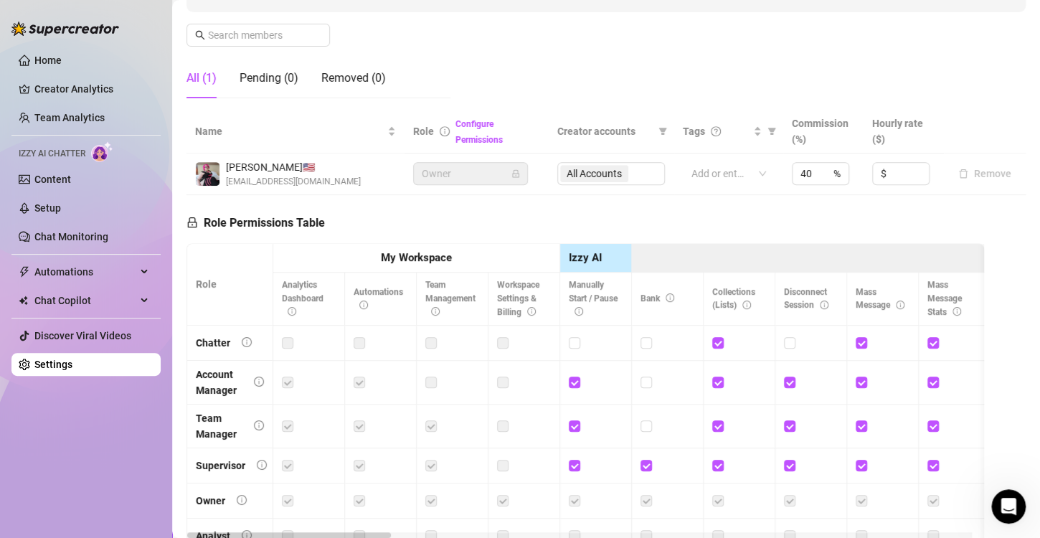
scroll to position [212, 0]
click at [536, 199] on div "Role Permissions Table Role My Workspace Izzy AI OnlyFans Side Menu OnlyFans Ch…" at bounding box center [586, 394] width 798 height 400
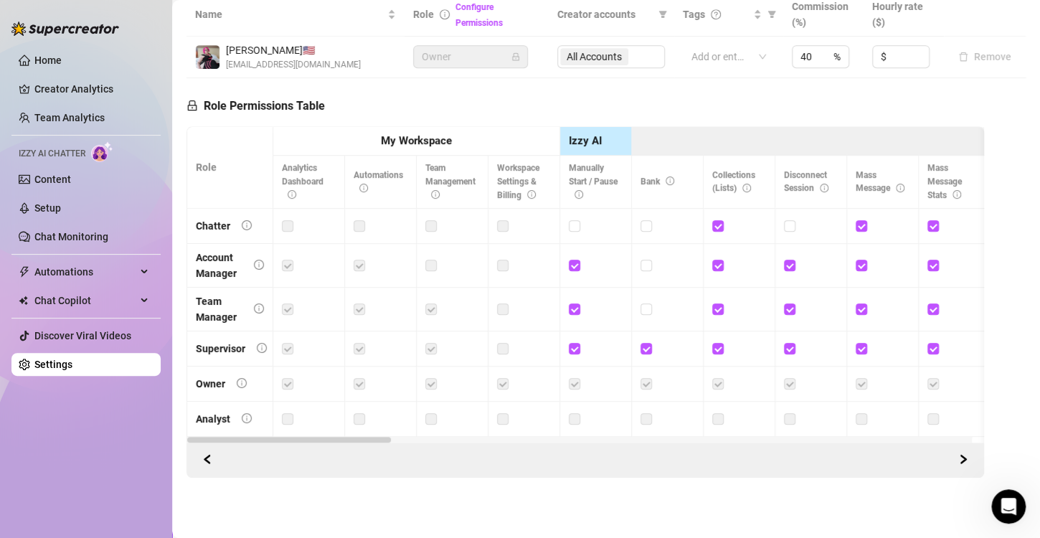
scroll to position [0, 0]
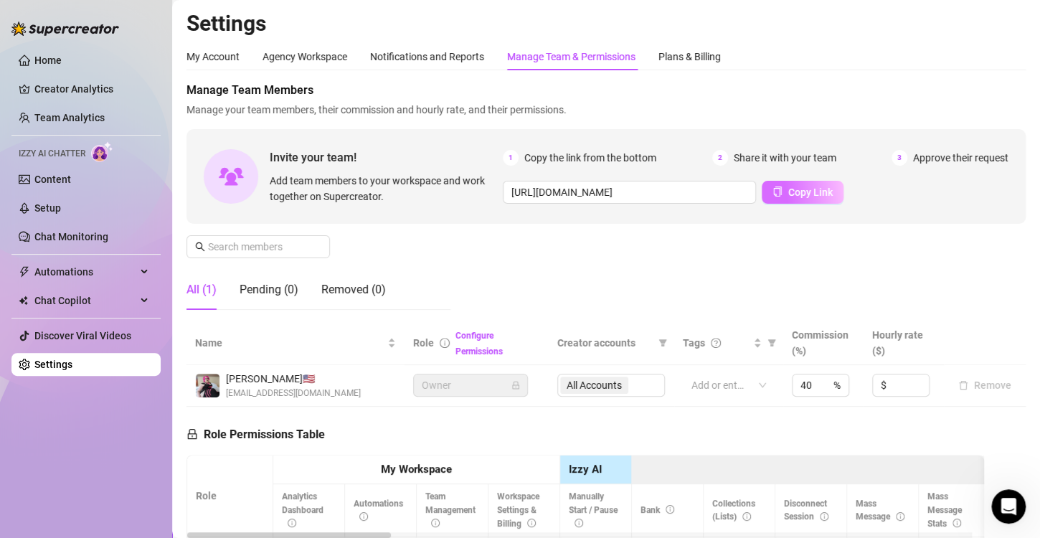
click at [798, 198] on button "Copy Link" at bounding box center [803, 192] width 82 height 23
click at [456, 347] on link "Configure Permissions" at bounding box center [479, 344] width 47 height 26
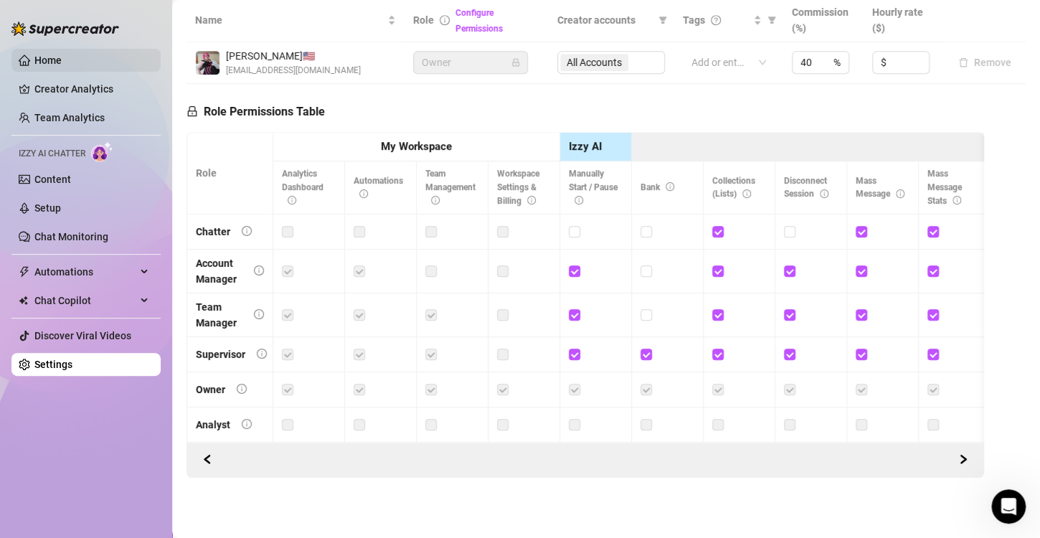
click at [62, 65] on link "Home" at bounding box center [47, 60] width 27 height 11
